Goal: Task Accomplishment & Management: Manage account settings

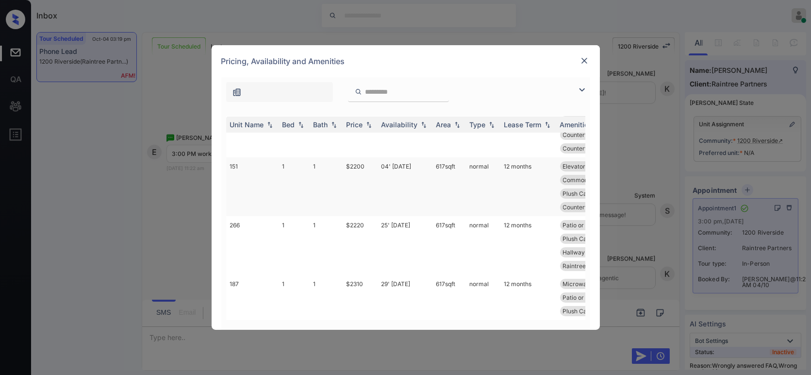
scroll to position [603, 0]
click at [363, 174] on td "$2200" at bounding box center [360, 187] width 35 height 59
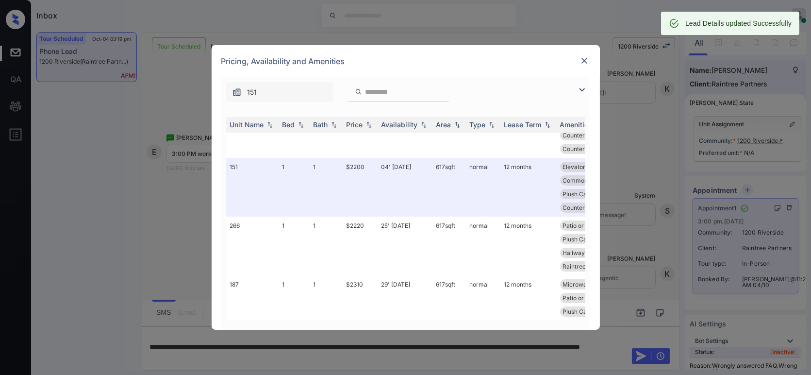
click at [585, 60] on img at bounding box center [585, 61] width 10 height 10
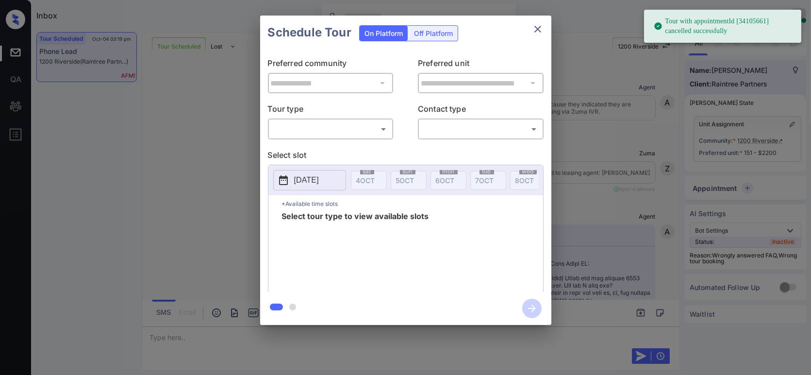
scroll to position [5652, 0]
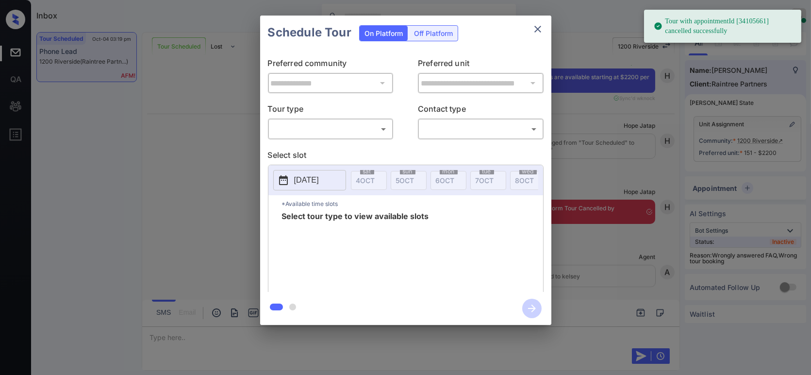
click at [362, 132] on body "Tour with appointmentId [34105661] cancelled successfully Inbox Hope Jatap Onli…" at bounding box center [405, 187] width 811 height 375
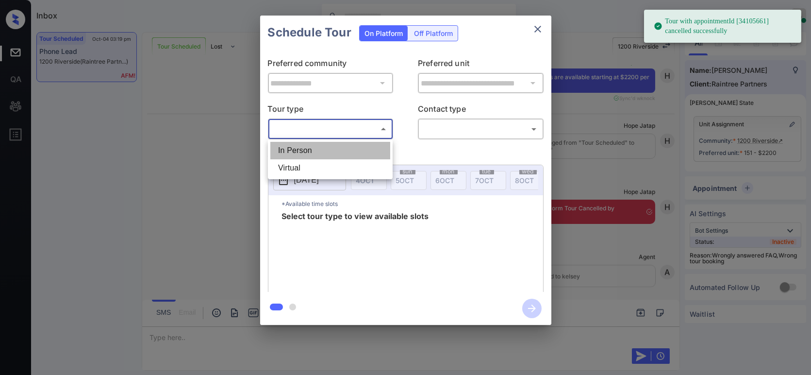
click at [353, 147] on li "In Person" at bounding box center [330, 150] width 120 height 17
type input "********"
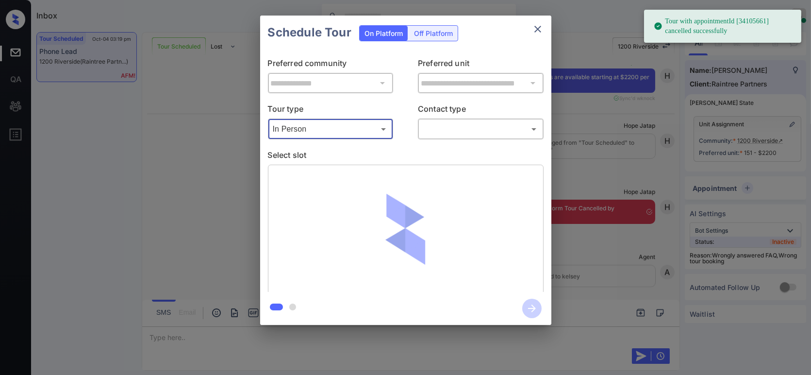
click at [484, 133] on body "Tour with appointmentId [34105661] cancelled successfully Inbox Hope Jatap Onli…" at bounding box center [405, 187] width 811 height 375
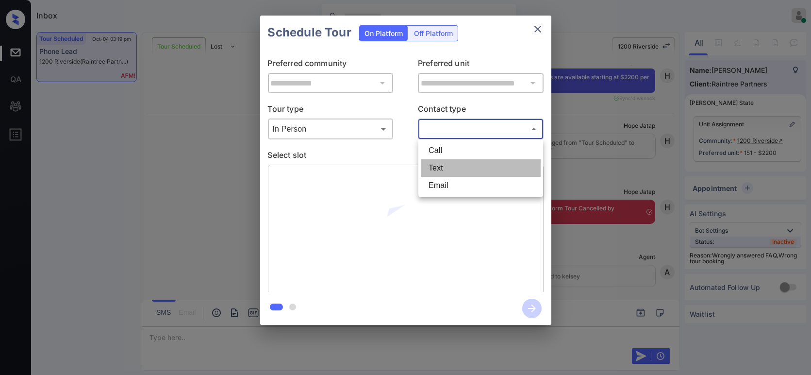
click at [483, 164] on li "Text" at bounding box center [481, 167] width 120 height 17
type input "****"
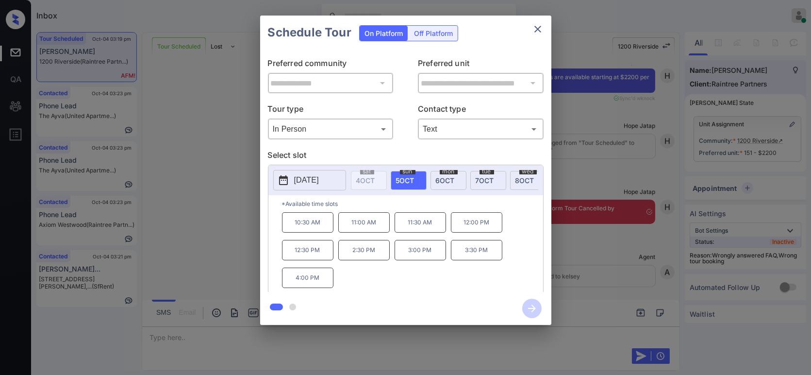
click at [623, 254] on div "**********" at bounding box center [405, 170] width 811 height 340
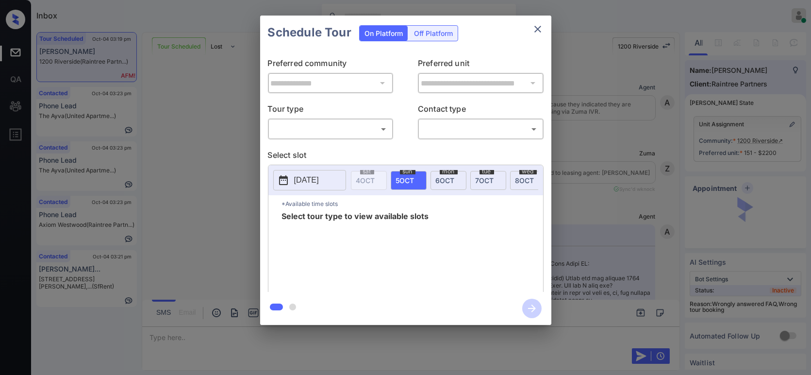
scroll to position [5774, 0]
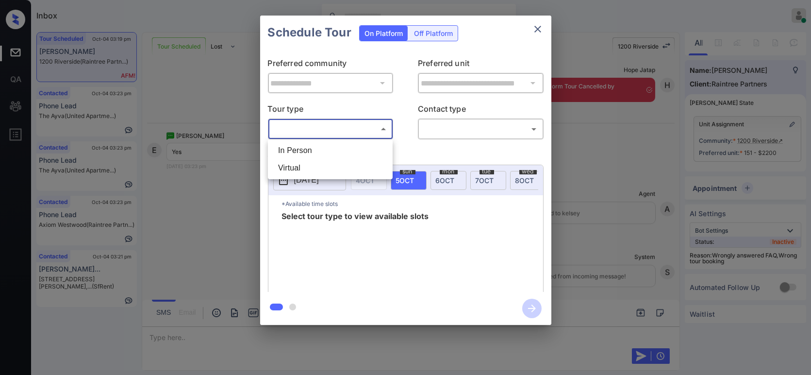
drag, startPoint x: 344, startPoint y: 128, endPoint x: 330, endPoint y: 145, distance: 22.4
click at [344, 129] on body "Inbox Hope Jatap Online Set yourself offline Set yourself on break Profile Swit…" at bounding box center [405, 187] width 811 height 375
drag, startPoint x: 327, startPoint y: 148, endPoint x: 391, endPoint y: 139, distance: 65.2
click at [328, 148] on li "In Person" at bounding box center [330, 150] width 120 height 17
type input "********"
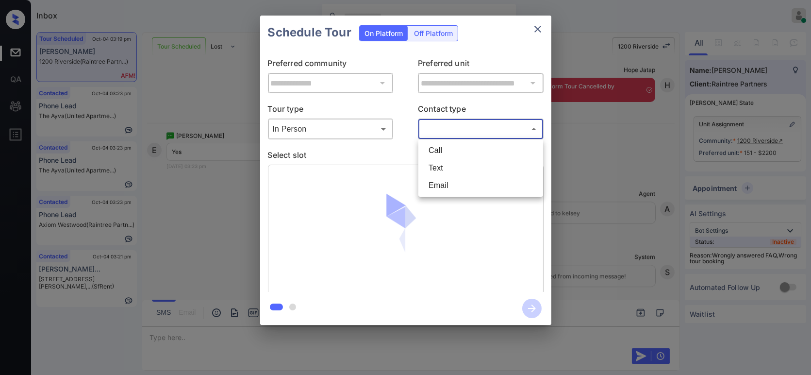
drag, startPoint x: 474, startPoint y: 127, endPoint x: 461, endPoint y: 159, distance: 34.0
click at [474, 131] on body "Inbox Hope Jatap Online Set yourself offline Set yourself on break Profile Swit…" at bounding box center [405, 187] width 811 height 375
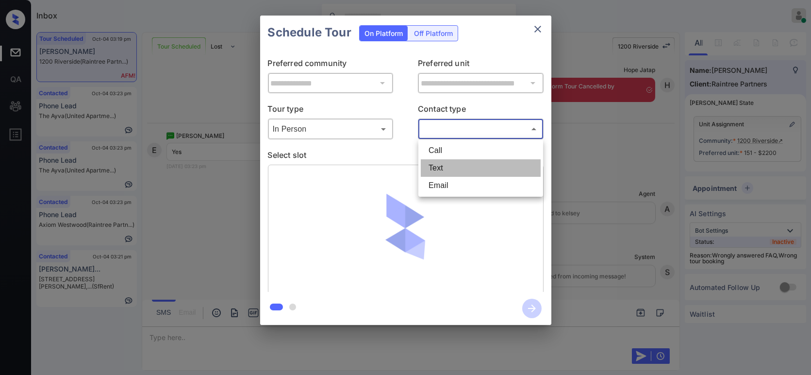
click at [453, 171] on li "Text" at bounding box center [481, 167] width 120 height 17
type input "****"
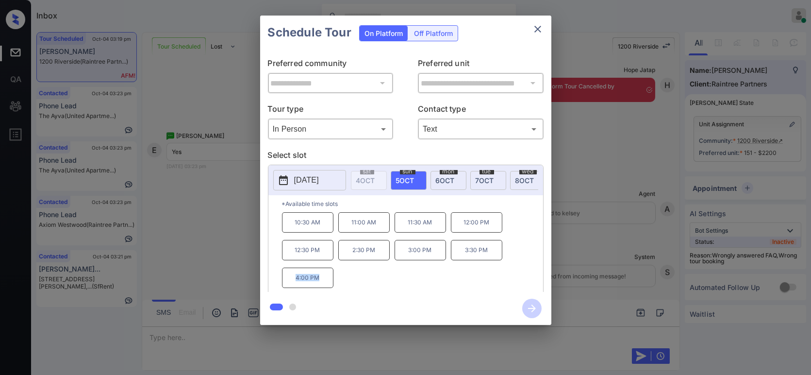
drag, startPoint x: 326, startPoint y: 286, endPoint x: 285, endPoint y: 282, distance: 41.5
click at [285, 282] on p "4:00 PM" at bounding box center [307, 278] width 51 height 20
copy p "4:00 PM"
click at [194, 213] on div "**********" at bounding box center [405, 170] width 811 height 340
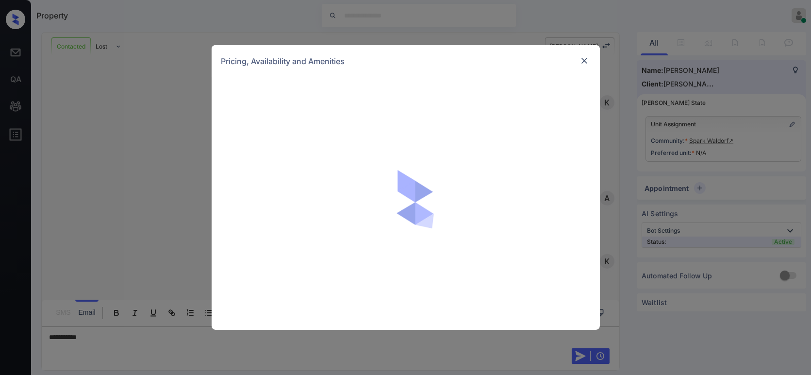
scroll to position [638, 0]
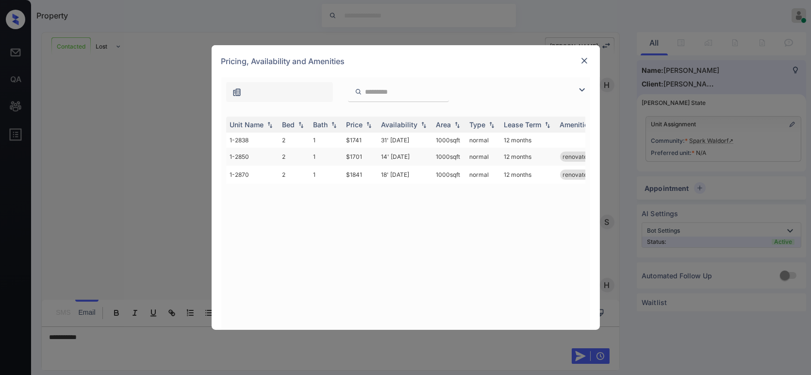
click at [356, 157] on td "$1701" at bounding box center [360, 157] width 35 height 18
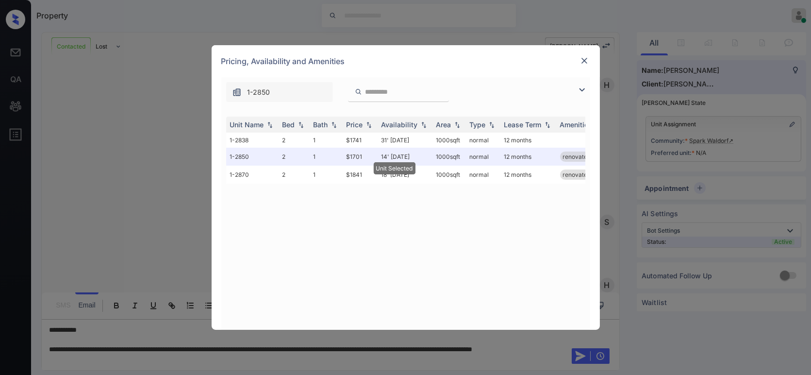
click at [578, 64] on div "Pricing, Availability and Amenities" at bounding box center [406, 61] width 388 height 32
click at [586, 59] on img at bounding box center [585, 61] width 10 height 10
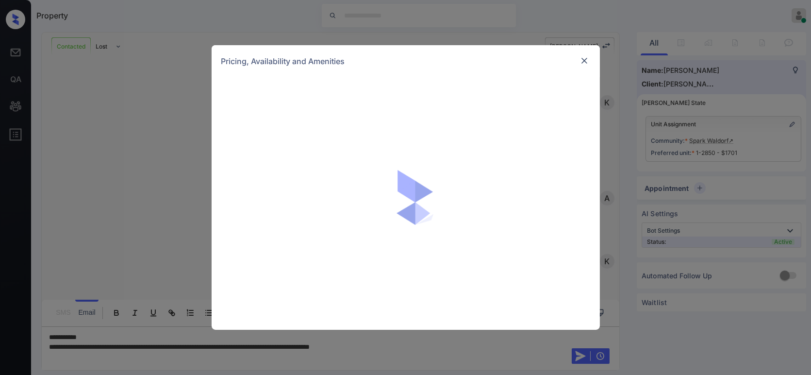
scroll to position [1061, 0]
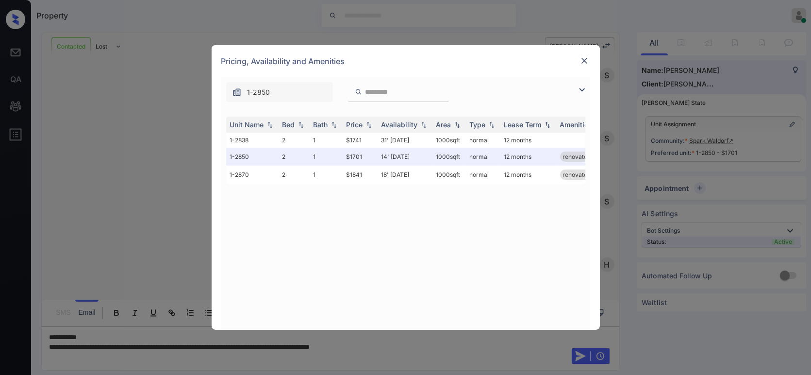
click at [585, 61] on img at bounding box center [585, 61] width 10 height 10
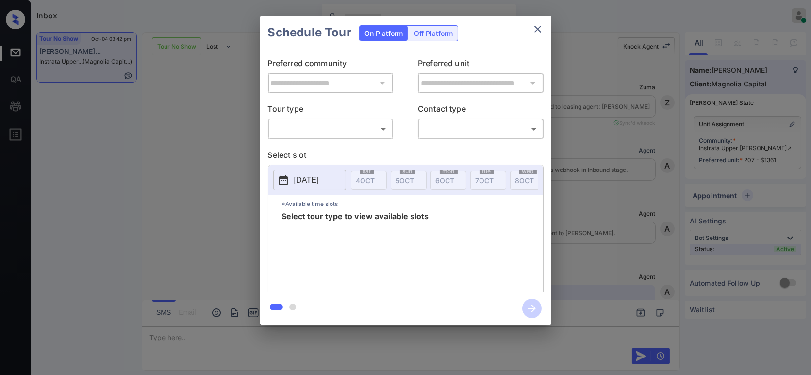
click at [334, 136] on body "Inbox Hope Jatap Online Set yourself offline Set yourself on break Profile Swit…" at bounding box center [405, 187] width 811 height 375
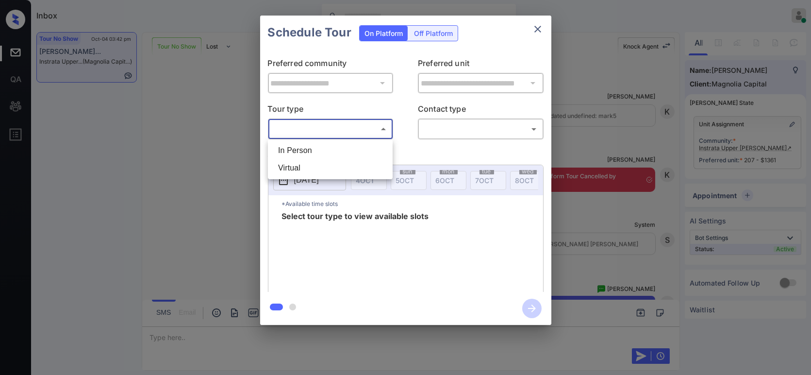
click at [329, 148] on li "In Person" at bounding box center [330, 150] width 120 height 17
type input "********"
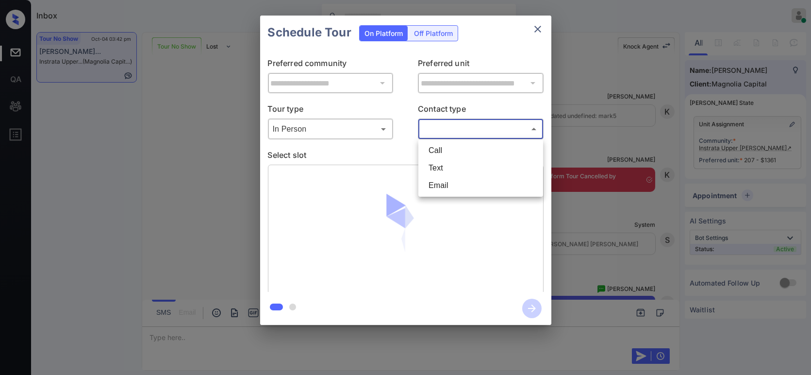
click at [464, 123] on body "Inbox Hope Jatap Online Set yourself offline Set yourself on break Profile Swit…" at bounding box center [405, 187] width 811 height 375
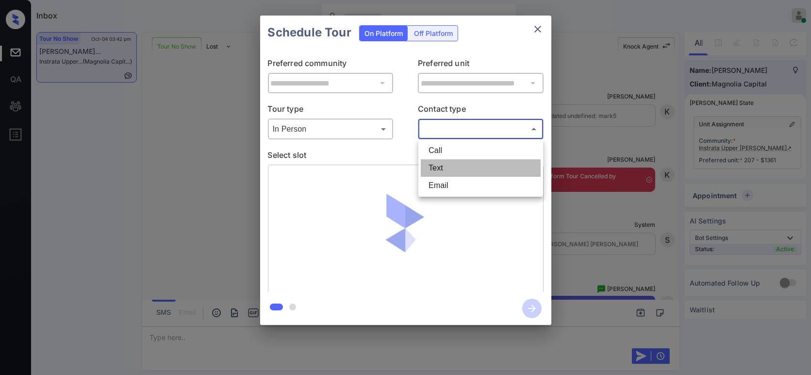
click at [457, 168] on li "Text" at bounding box center [481, 167] width 120 height 17
type input "****"
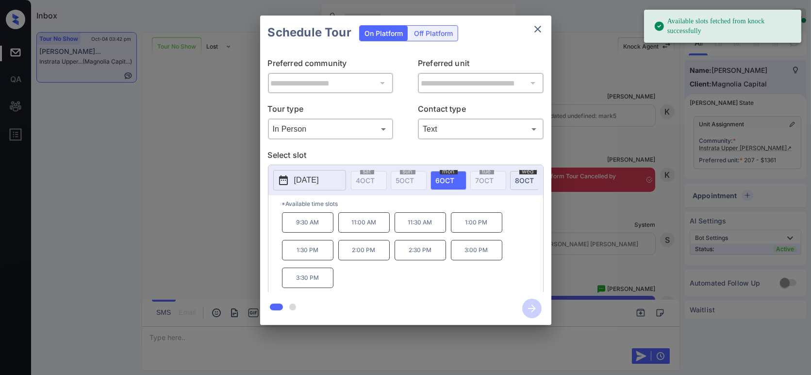
drag, startPoint x: 304, startPoint y: 231, endPoint x: 317, endPoint y: 235, distance: 13.5
click at [305, 231] on p "9:30 AM" at bounding box center [307, 222] width 51 height 20
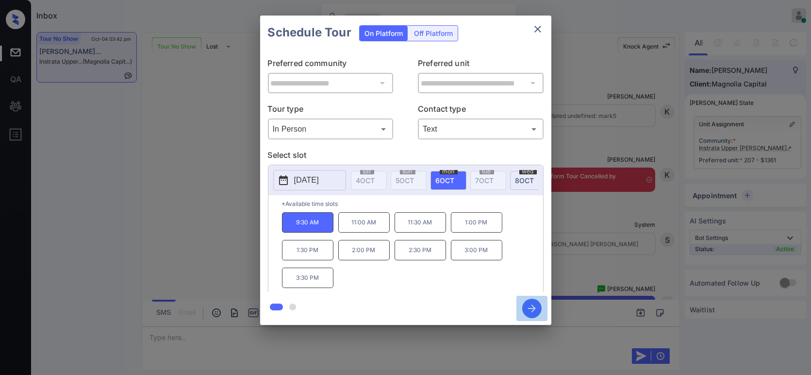
click at [532, 311] on icon "button" at bounding box center [532, 308] width 8 height 8
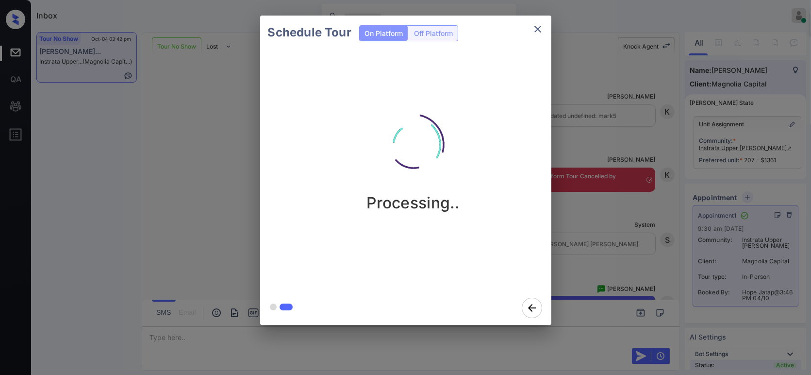
click at [640, 149] on div "Schedule Tour On Platform Off Platform Processing.." at bounding box center [405, 170] width 811 height 340
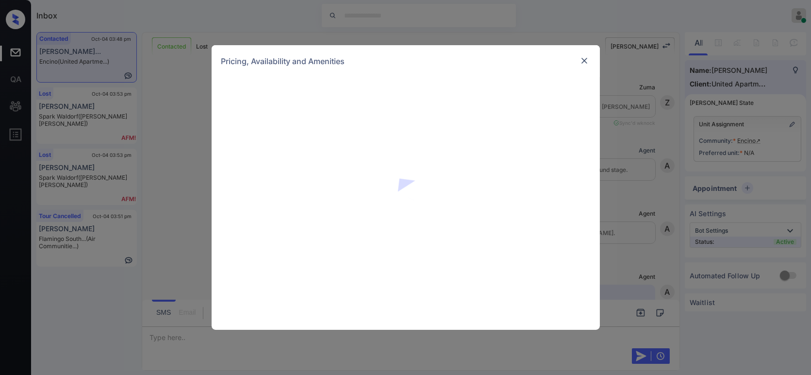
scroll to position [882, 0]
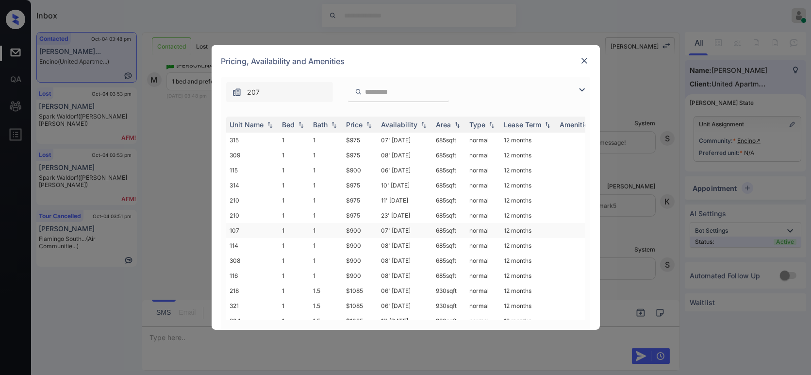
click at [357, 227] on td "$900" at bounding box center [360, 230] width 35 height 15
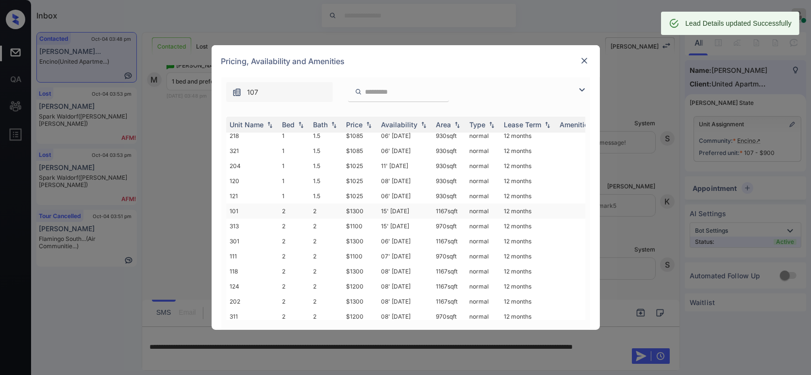
scroll to position [158, 0]
click at [585, 57] on img at bounding box center [585, 61] width 10 height 10
